Goal: Book appointment/travel/reservation

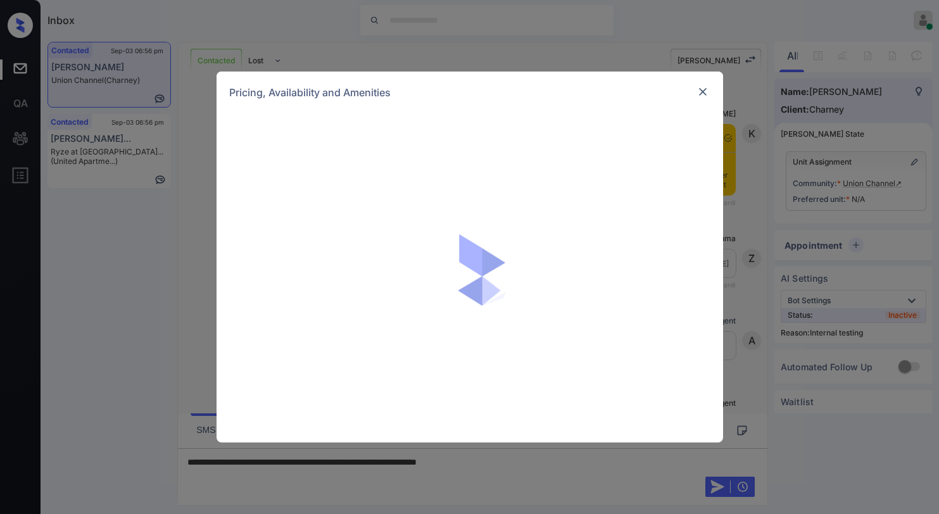
scroll to position [1947, 0]
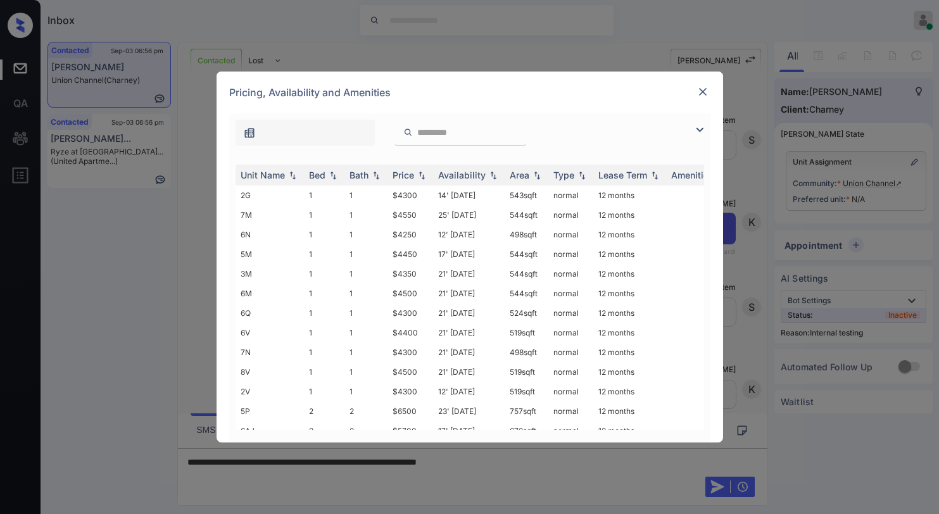
click at [697, 129] on img at bounding box center [699, 129] width 15 height 15
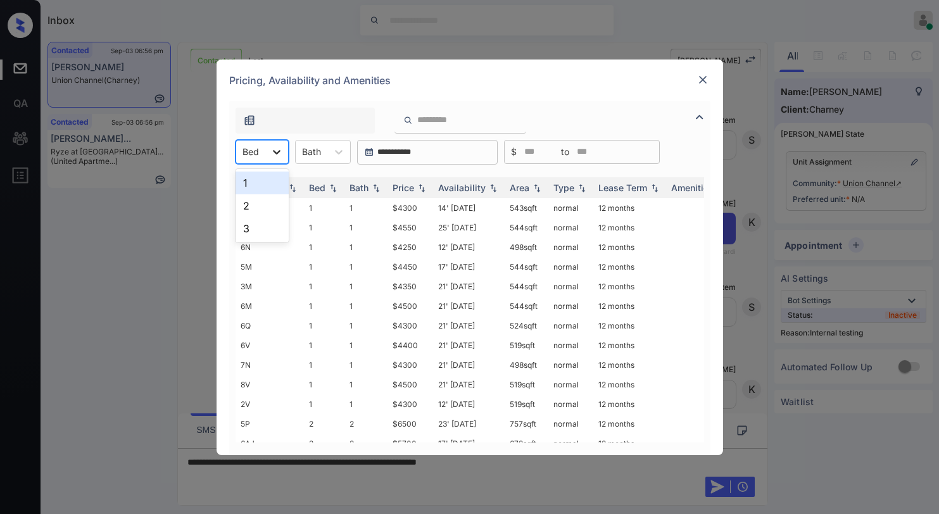
click at [267, 158] on div at bounding box center [276, 152] width 23 height 23
drag, startPoint x: 260, startPoint y: 206, endPoint x: 341, endPoint y: 196, distance: 82.3
click at [262, 206] on div "2" at bounding box center [262, 205] width 53 height 23
click at [410, 183] on div "Price" at bounding box center [404, 187] width 22 height 11
click at [410, 186] on div "Price" at bounding box center [404, 187] width 22 height 11
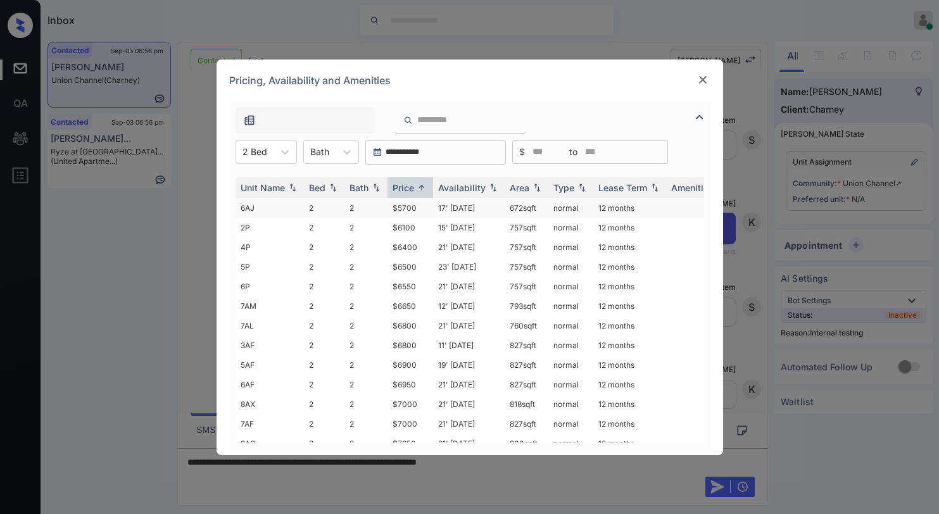
click at [404, 207] on td "$5700" at bounding box center [411, 208] width 46 height 20
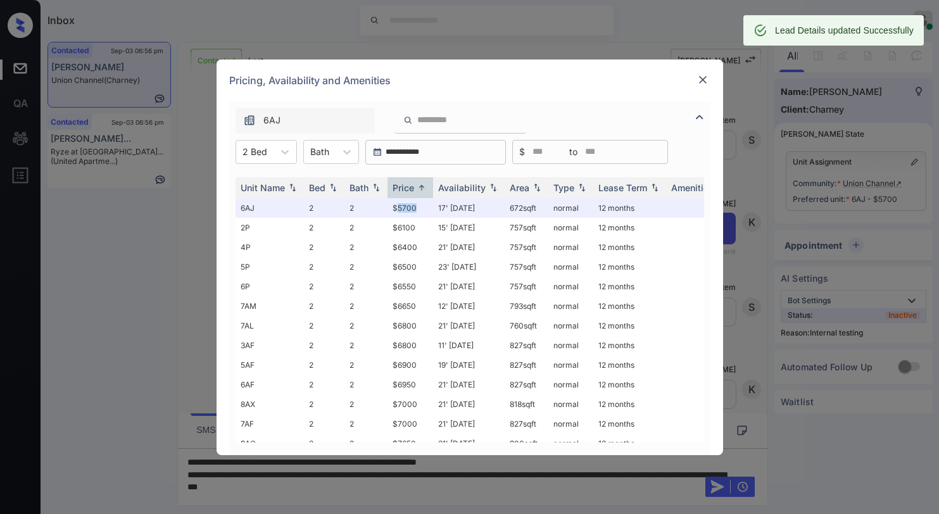
click at [699, 84] on img at bounding box center [703, 79] width 13 height 13
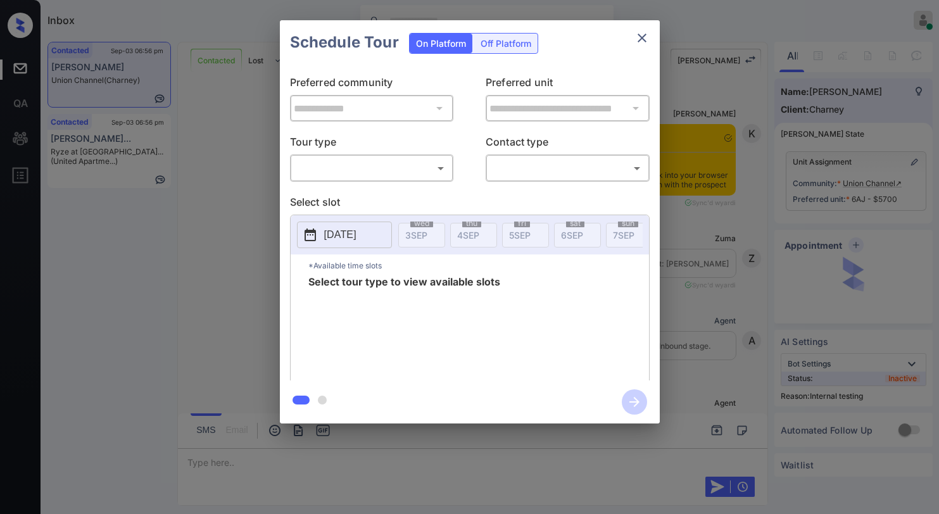
scroll to position [2042, 0]
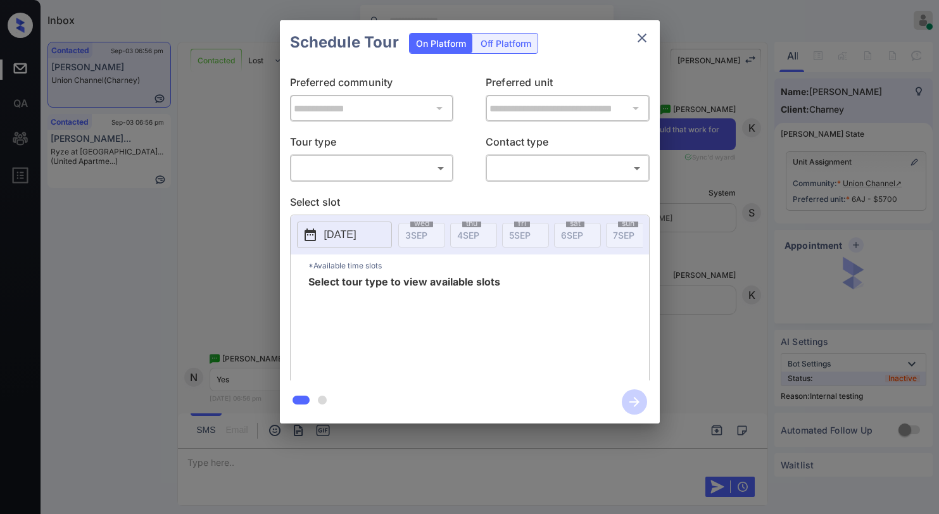
click at [353, 172] on body "Inbox Paolo Gabriel Online Set yourself offline Set yourself on break Profile S…" at bounding box center [469, 257] width 939 height 514
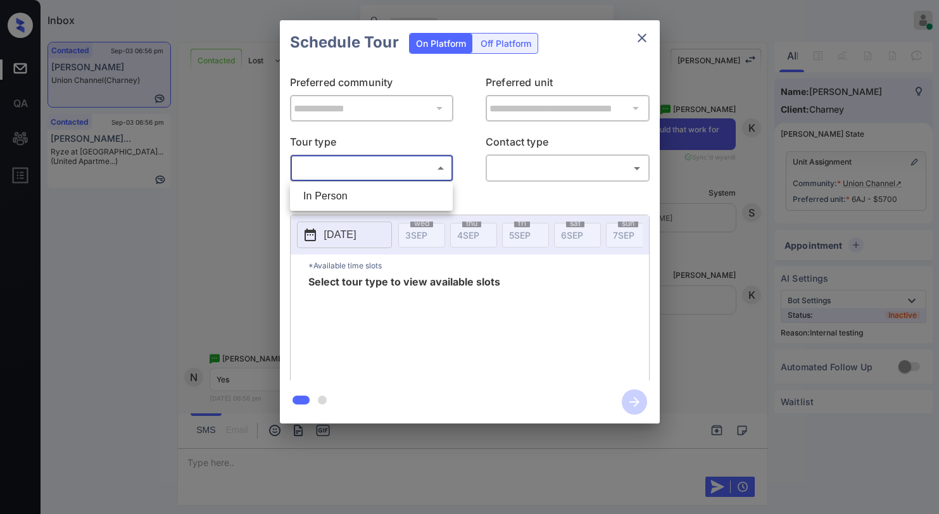
click at [356, 194] on li "In Person" at bounding box center [371, 196] width 156 height 23
type input "********"
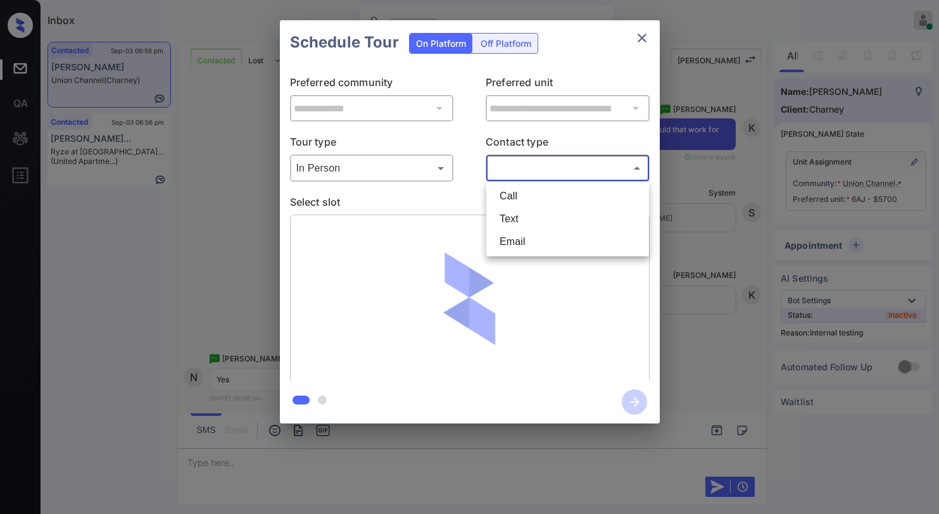
click at [543, 168] on body "Inbox Paolo Gabriel Online Set yourself offline Set yourself on break Profile S…" at bounding box center [469, 257] width 939 height 514
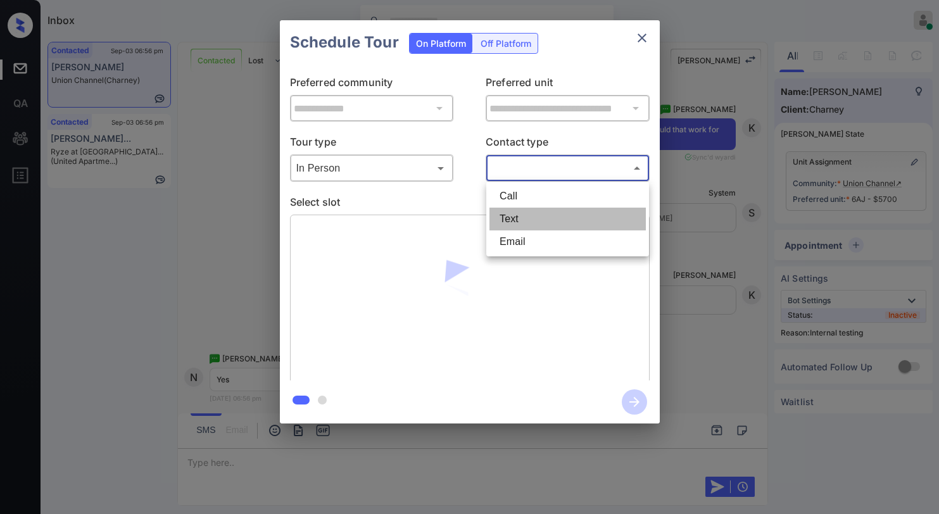
click at [526, 212] on li "Text" at bounding box center [568, 219] width 156 height 23
type input "****"
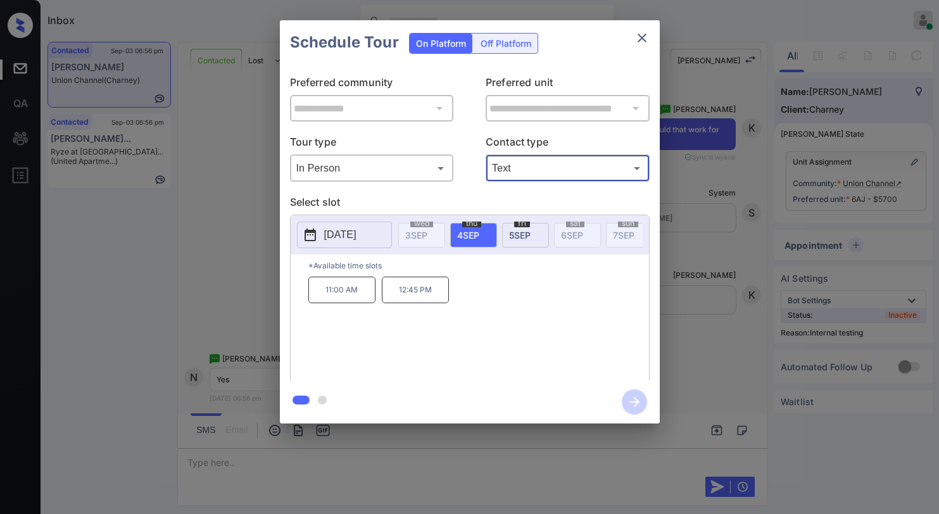
click at [409, 300] on p "12:45 PM" at bounding box center [415, 290] width 67 height 27
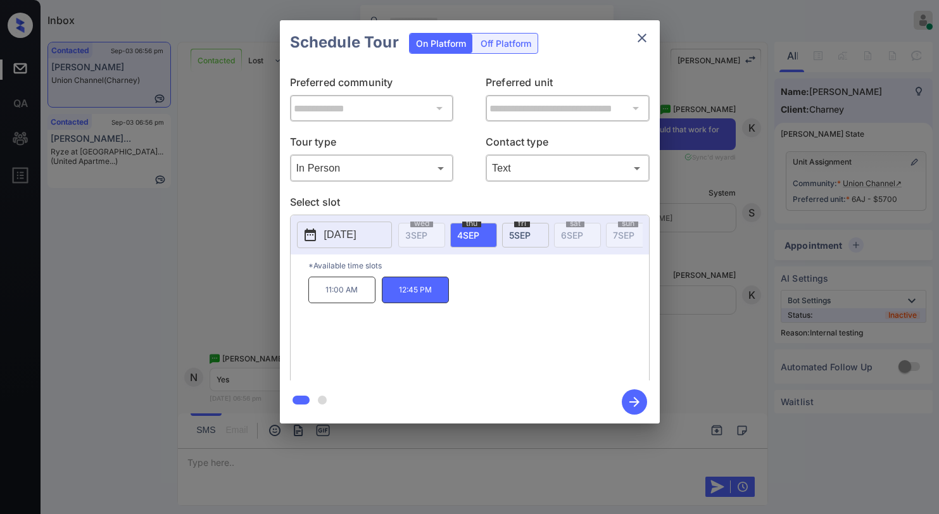
click at [633, 398] on icon "button" at bounding box center [634, 402] width 25 height 25
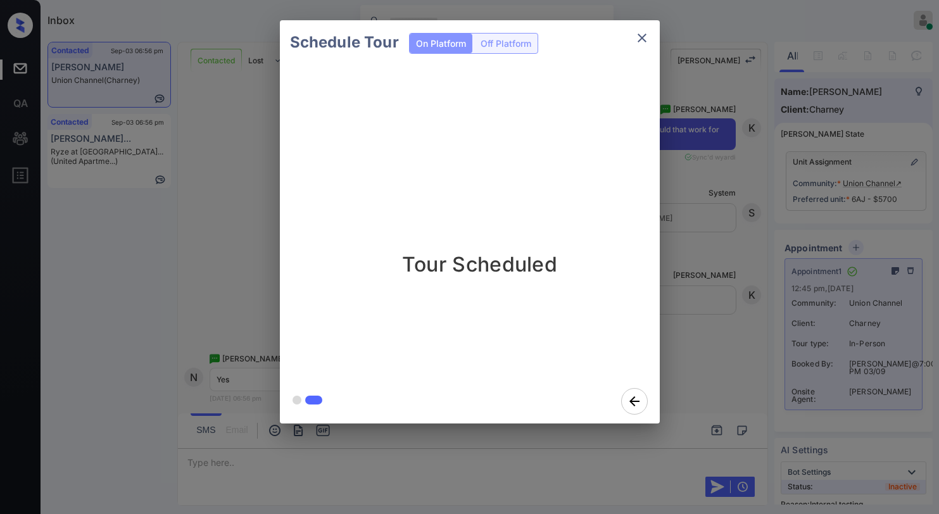
click at [646, 45] on icon "close" at bounding box center [642, 37] width 15 height 15
